Goal: Download file/media

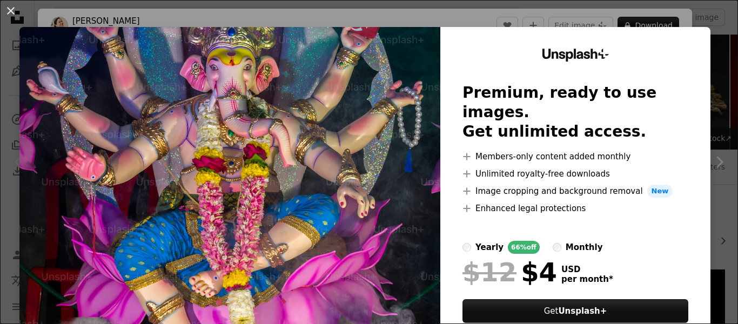
scroll to position [270, 0]
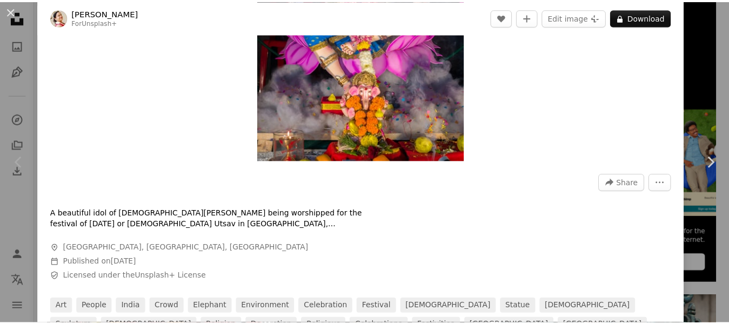
scroll to position [216, 0]
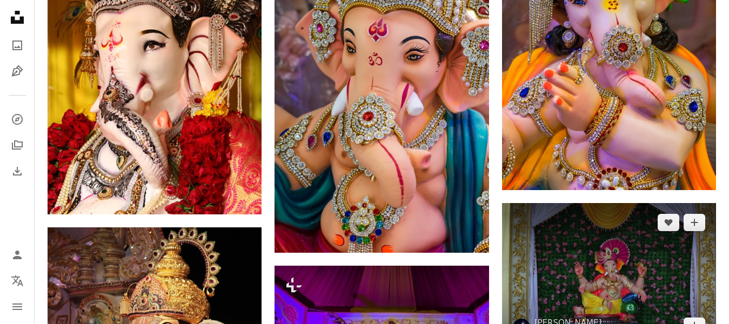
scroll to position [1135, 0]
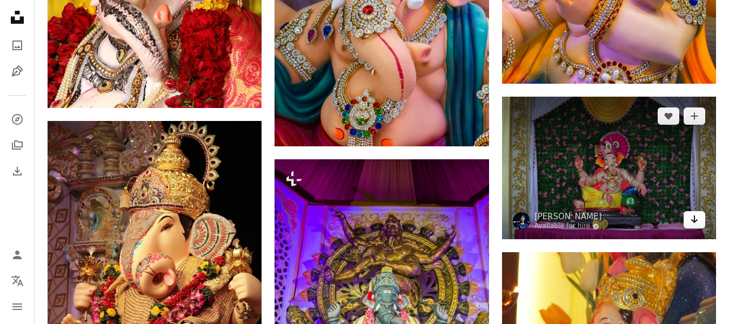
click at [692, 222] on icon "Arrow pointing down" at bounding box center [694, 219] width 9 height 13
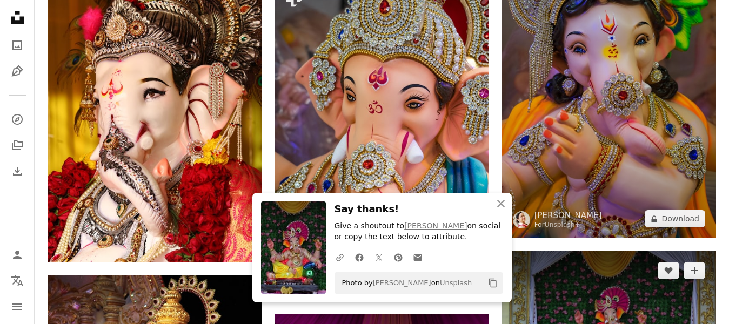
scroll to position [973, 0]
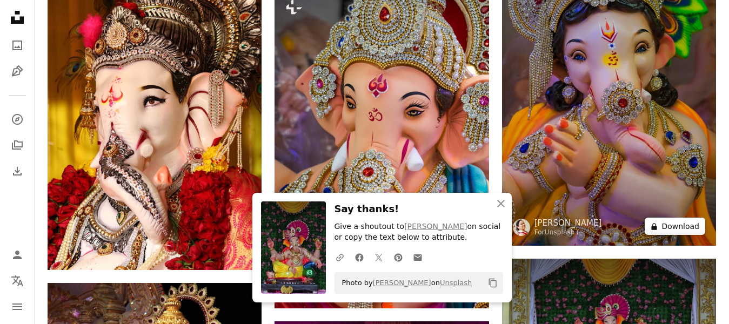
click at [679, 229] on button "A lock Download" at bounding box center [675, 226] width 61 height 17
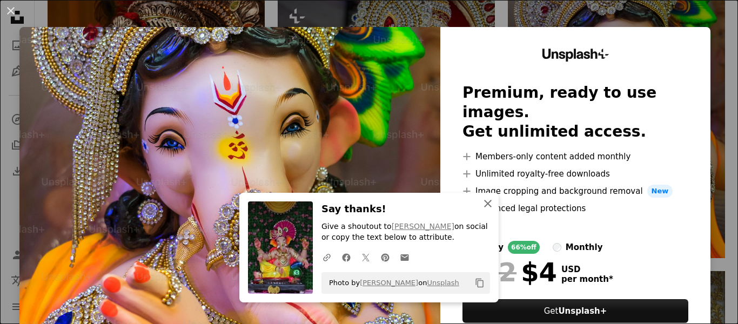
click at [492, 203] on icon "An X shape" at bounding box center [488, 203] width 13 height 13
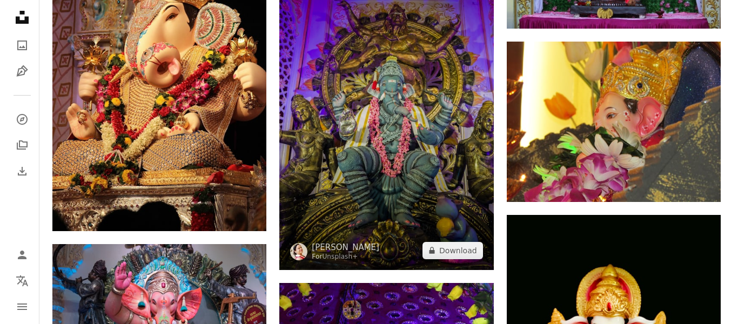
scroll to position [1243, 0]
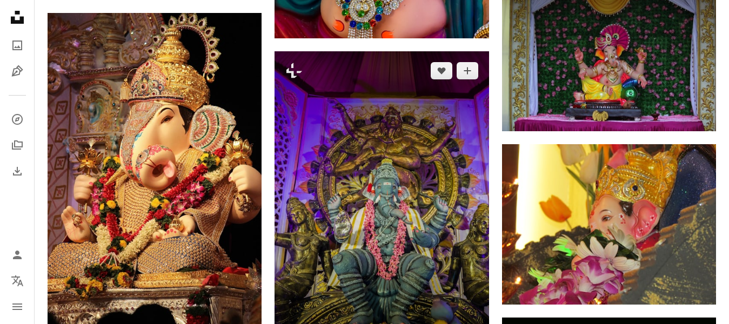
click at [380, 123] on img at bounding box center [382, 211] width 214 height 321
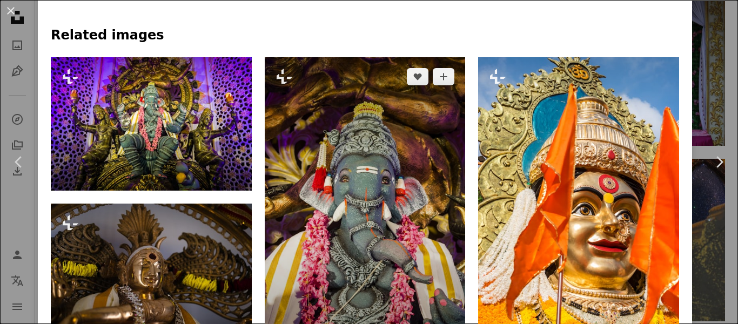
scroll to position [973, 0]
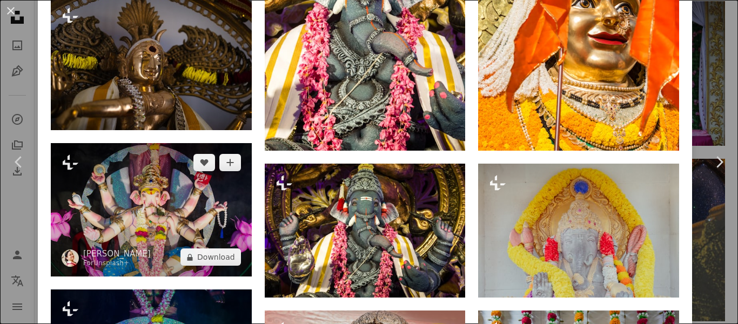
click at [168, 223] on img at bounding box center [151, 210] width 201 height 134
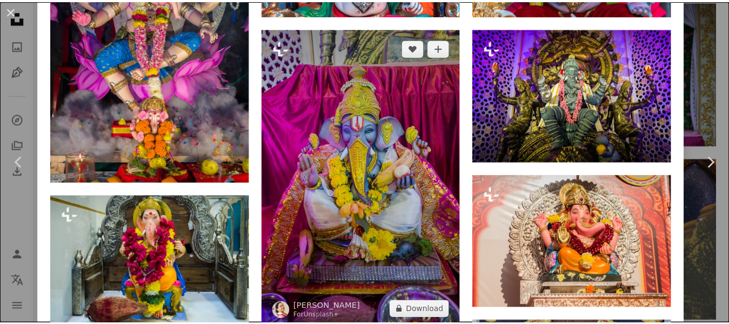
scroll to position [1135, 0]
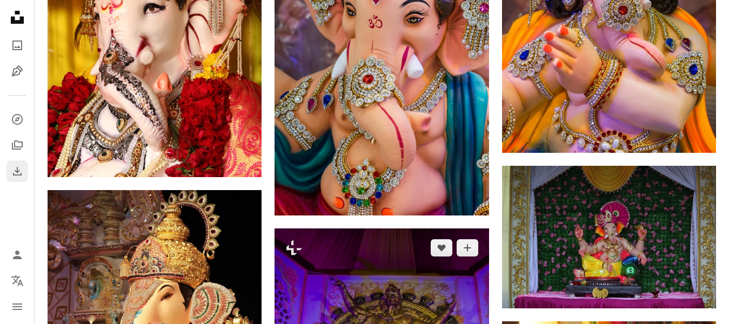
scroll to position [973, 0]
